Goal: Task Accomplishment & Management: Manage account settings

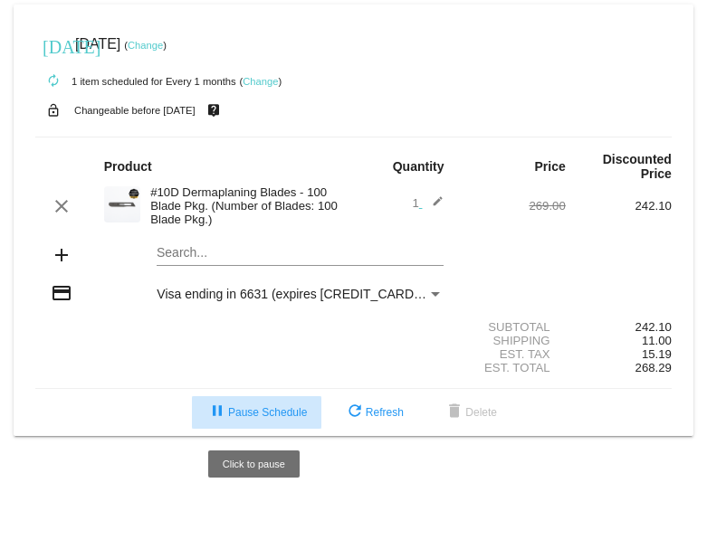
click at [254, 402] on button "pause Pause Schedule" at bounding box center [256, 413] width 129 height 33
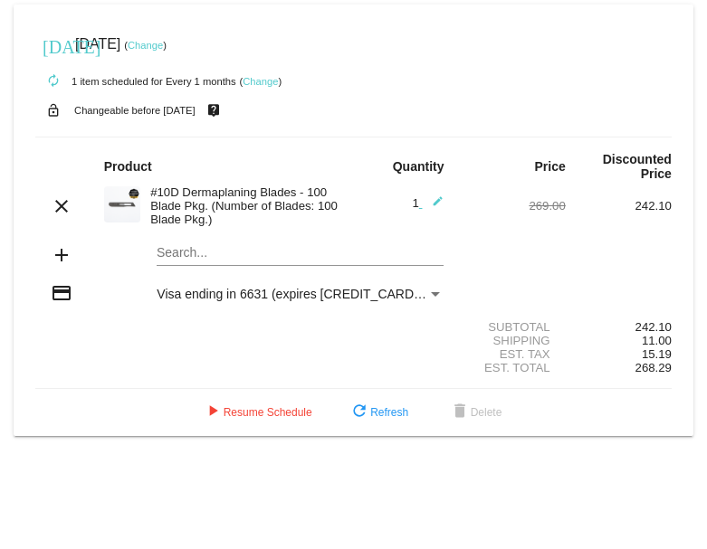
click at [163, 41] on link "Change" at bounding box center [145, 45] width 35 height 11
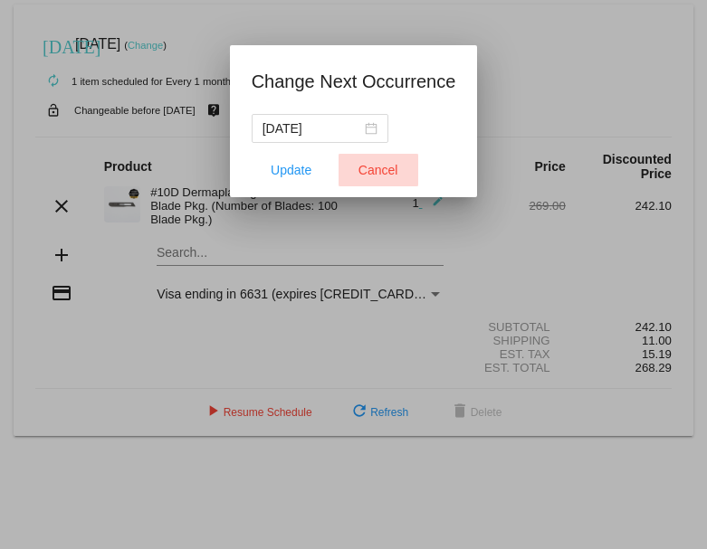
click at [378, 173] on span "Cancel" at bounding box center [378, 170] width 40 height 14
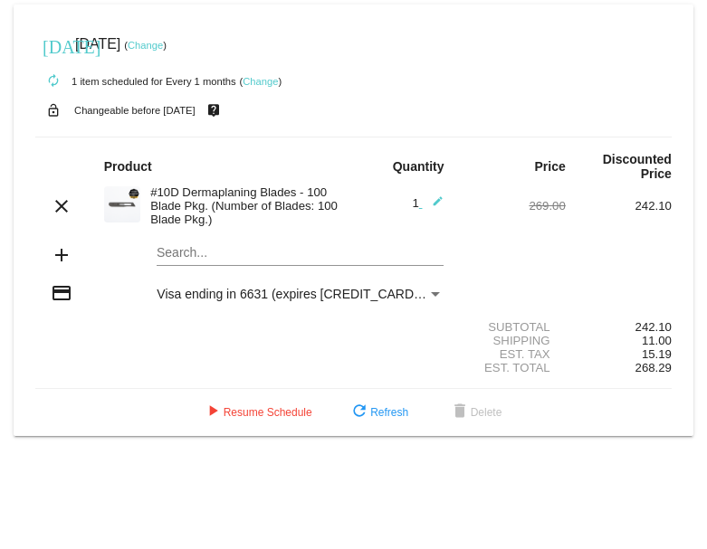
click at [163, 43] on link "Change" at bounding box center [145, 45] width 35 height 11
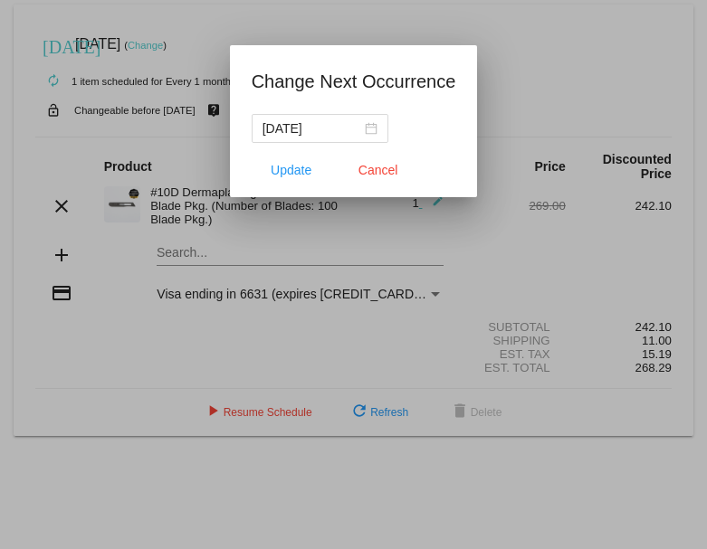
click at [507, 71] on div at bounding box center [353, 274] width 707 height 549
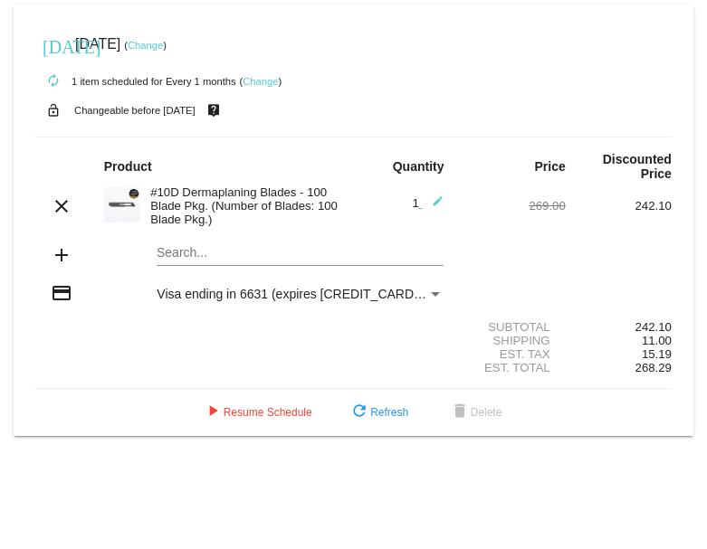
click at [256, 83] on link "Change" at bounding box center [260, 81] width 35 height 11
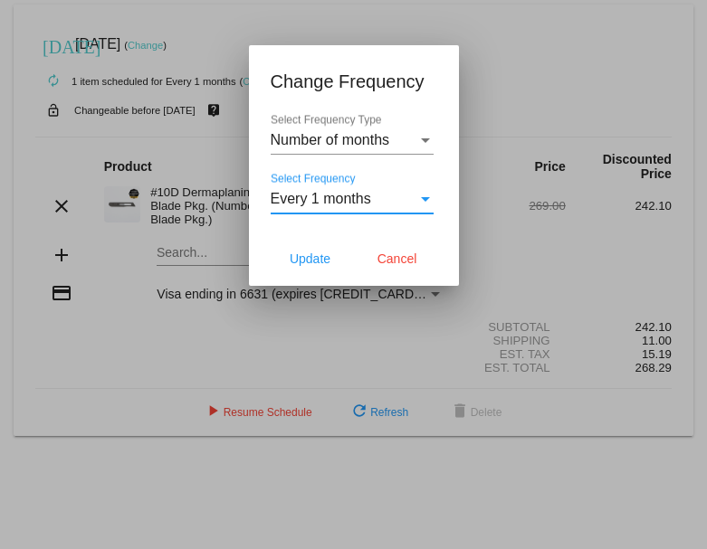
click at [422, 199] on div "Select Frequency" at bounding box center [425, 199] width 9 height 5
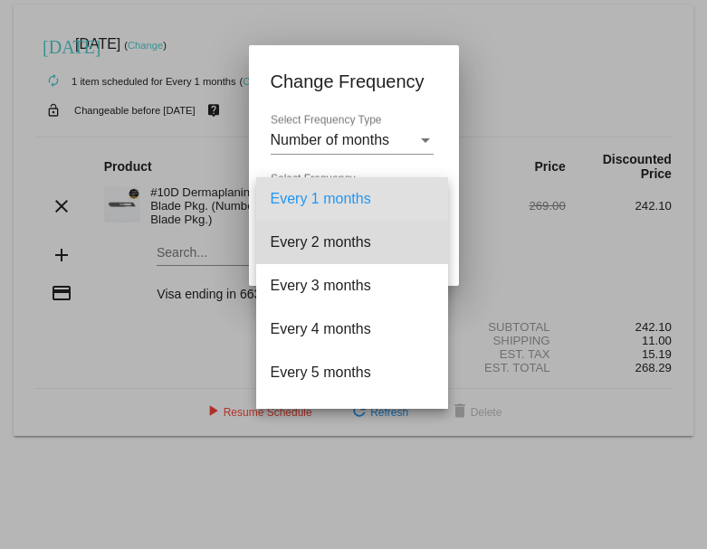
click at [358, 246] on span "Every 2 months" at bounding box center [352, 242] width 163 height 43
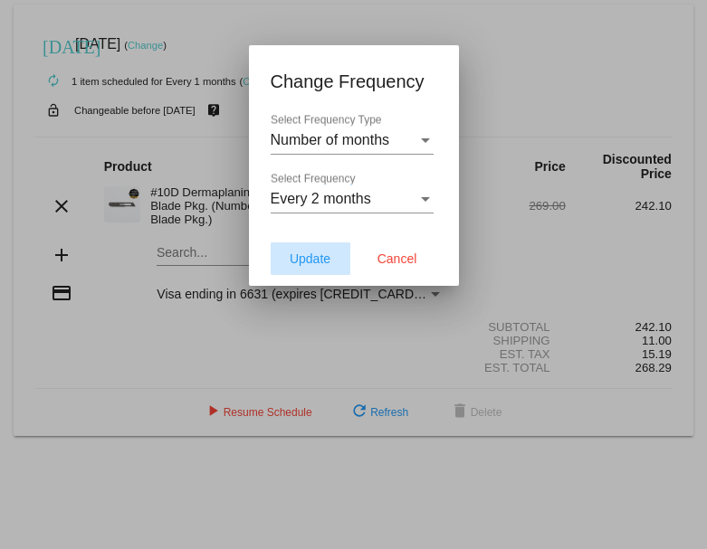
click at [296, 256] on span "Update" at bounding box center [310, 259] width 41 height 14
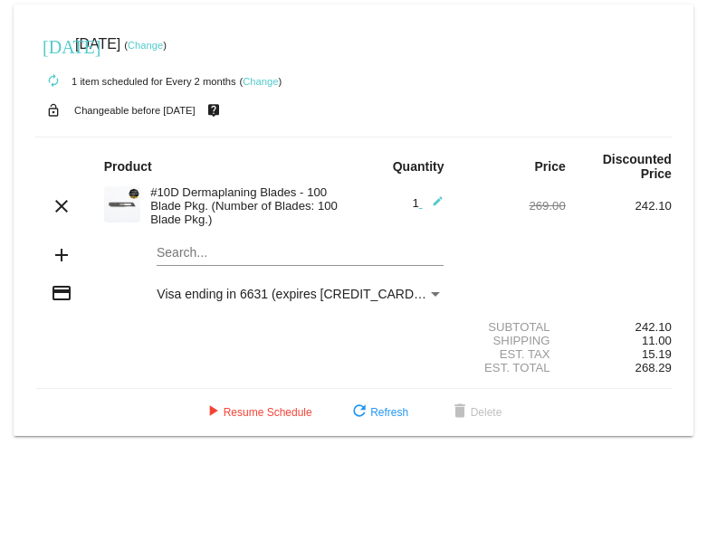
click at [163, 47] on link "Change" at bounding box center [145, 45] width 35 height 11
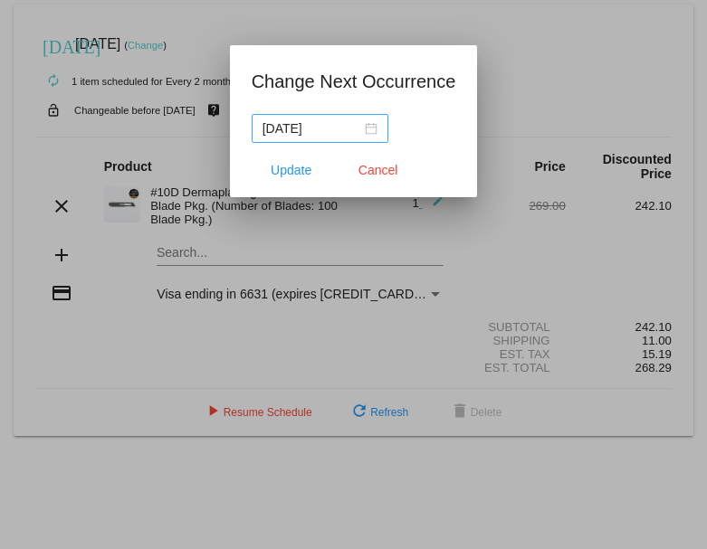
click at [371, 129] on div "[DATE]" at bounding box center [320, 129] width 115 height 20
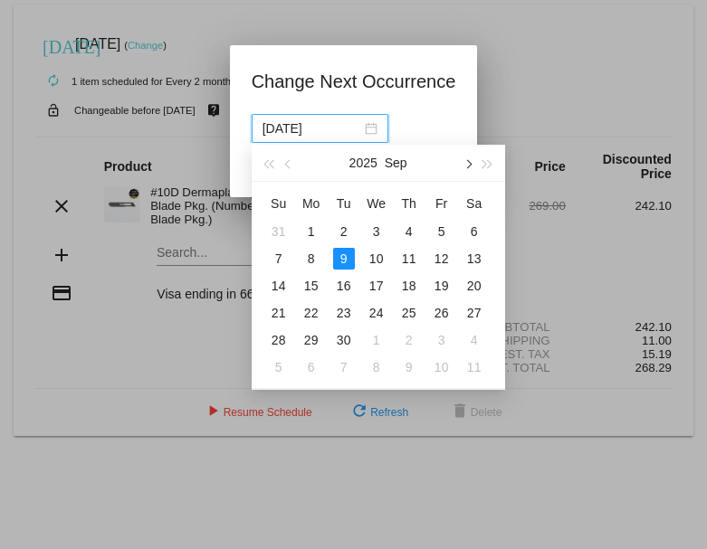
click at [464, 165] on span "button" at bounding box center [467, 164] width 9 height 9
click at [407, 265] on div "9" at bounding box center [409, 259] width 22 height 22
type input "[DATE]"
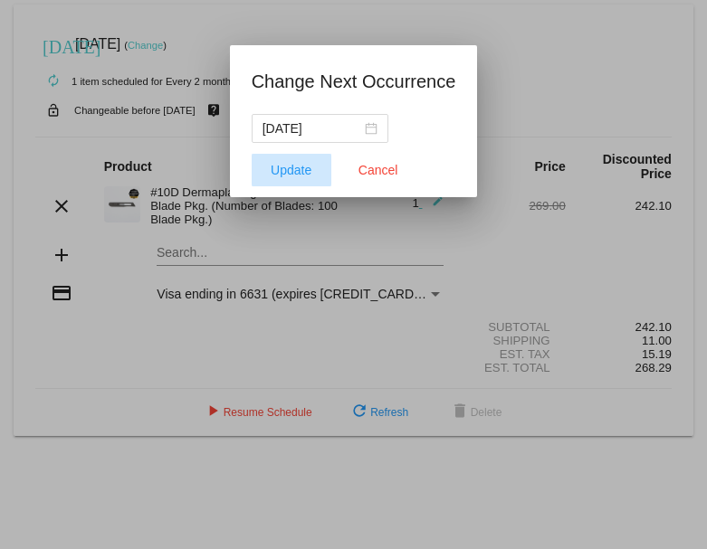
click at [295, 162] on button "Update" at bounding box center [292, 170] width 80 height 33
